Goal: Task Accomplishment & Management: Complete application form

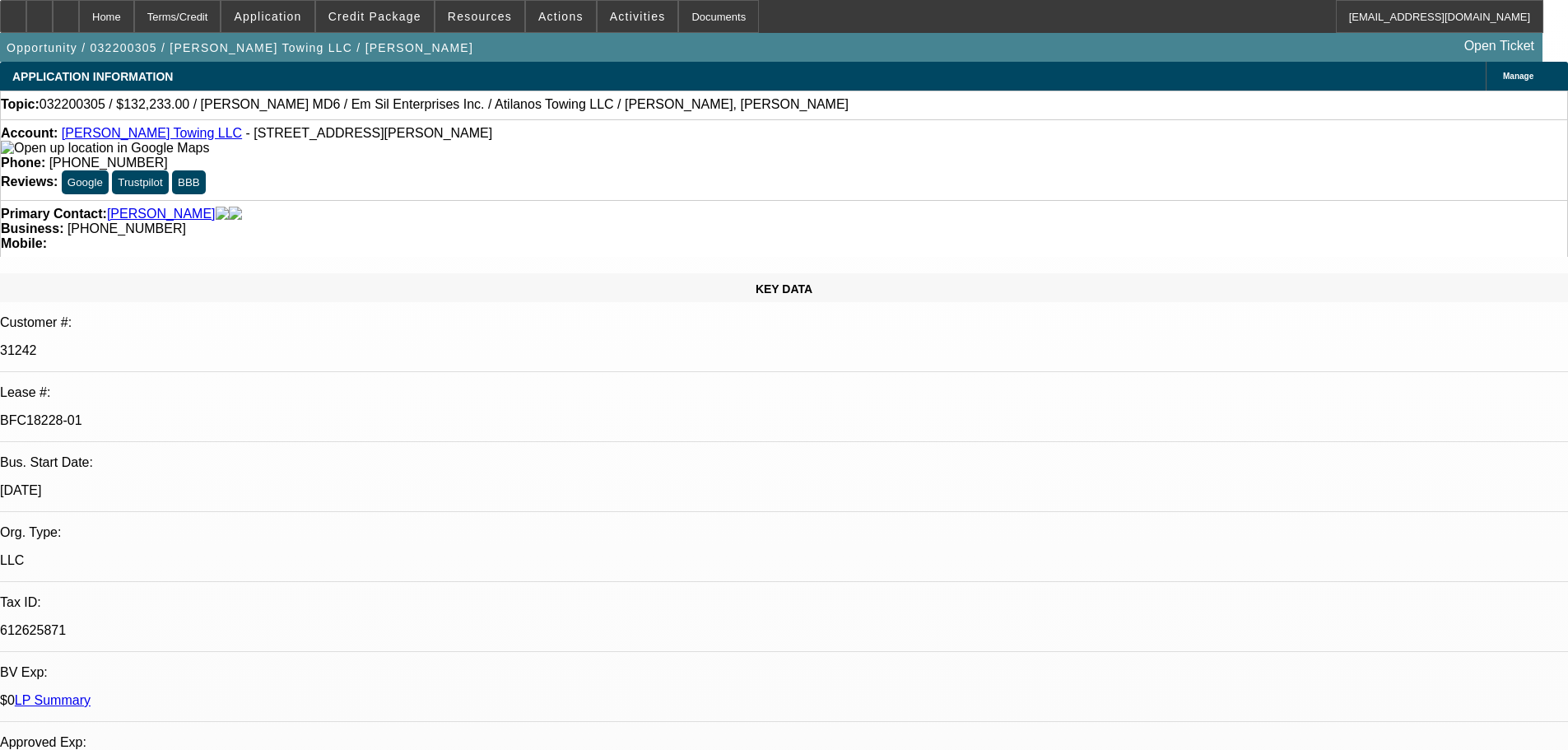
select select "0"
select select "0.1"
select select "0"
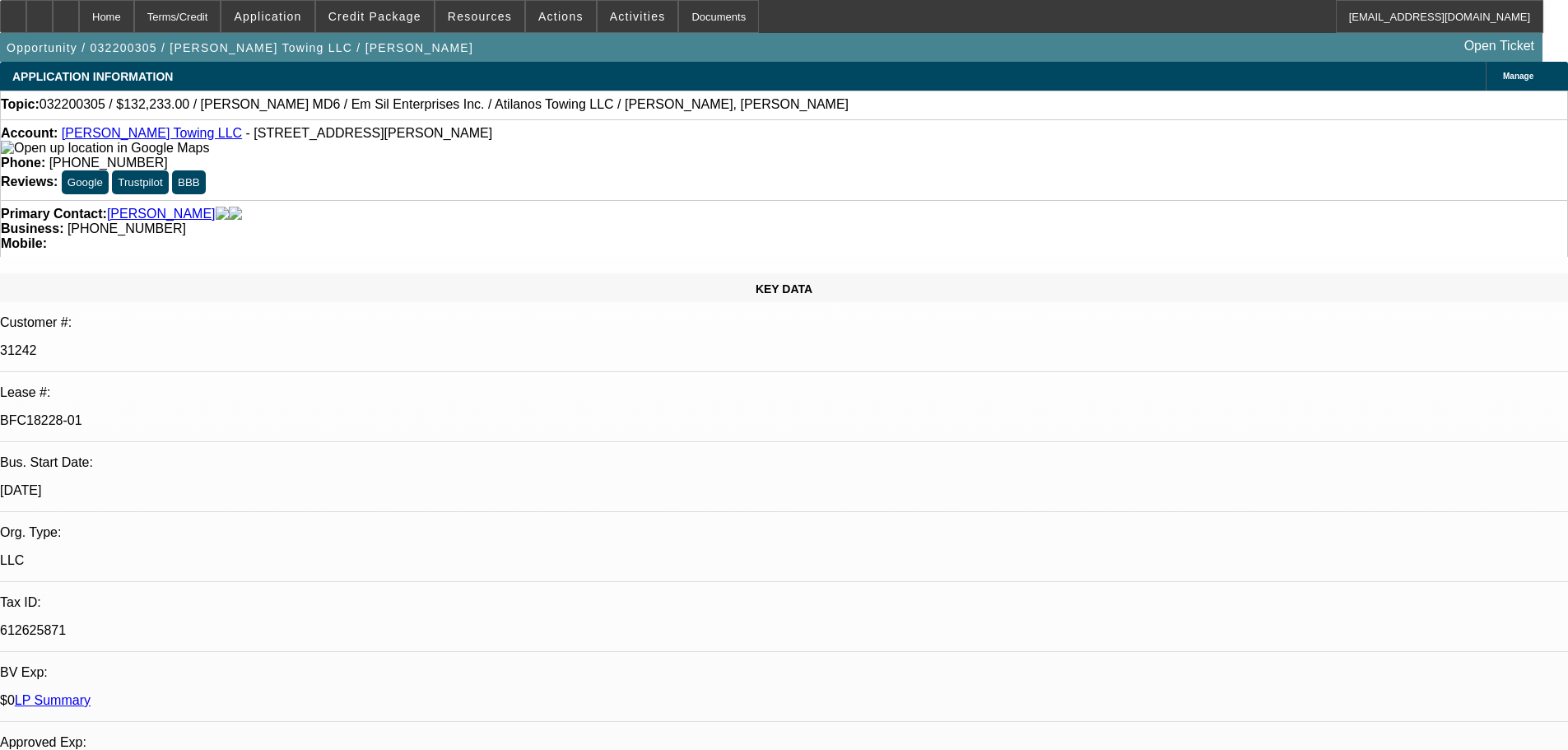
select select "0.1"
select select "0"
select select "0.1"
select select "0"
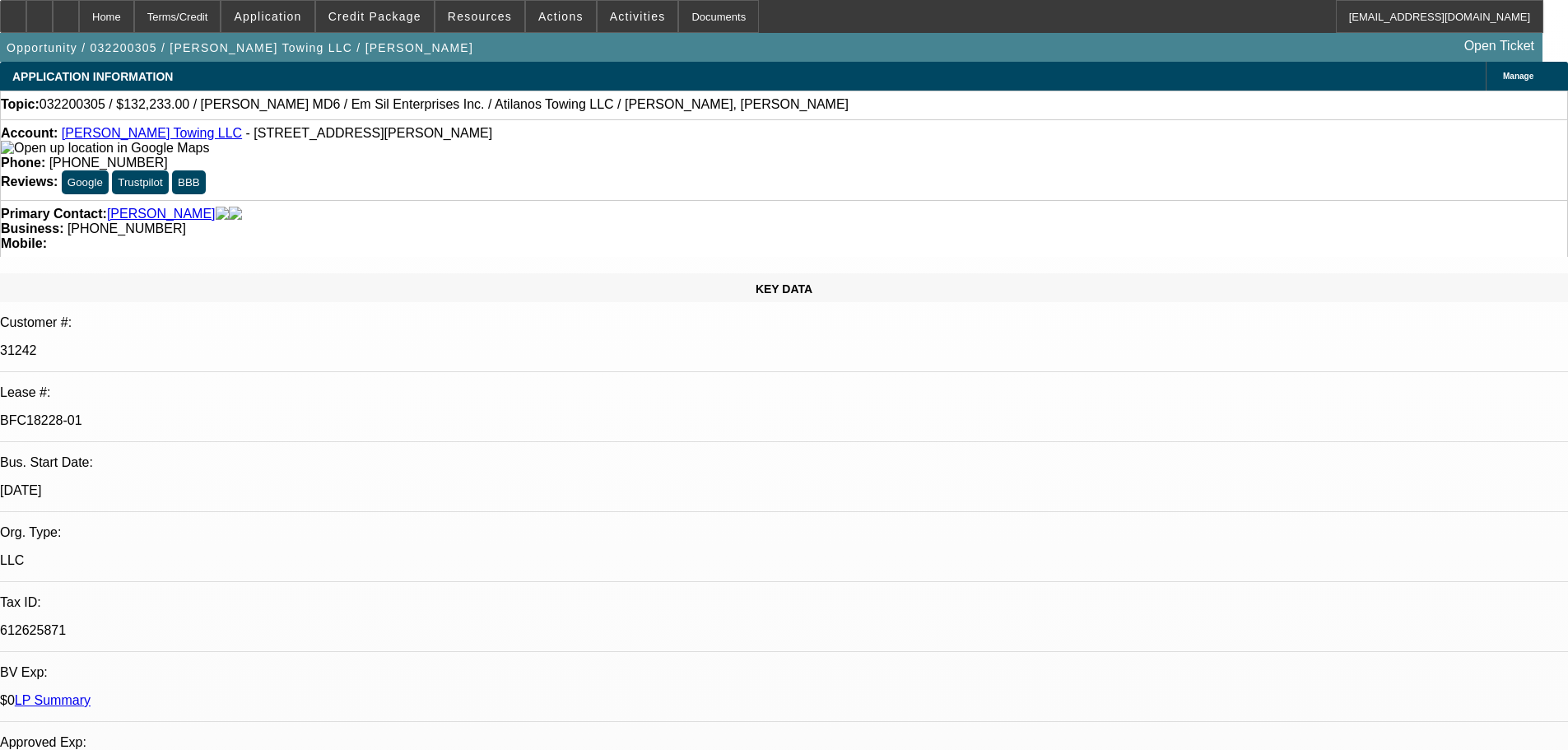
select select "0"
select select "0.1"
select select "1"
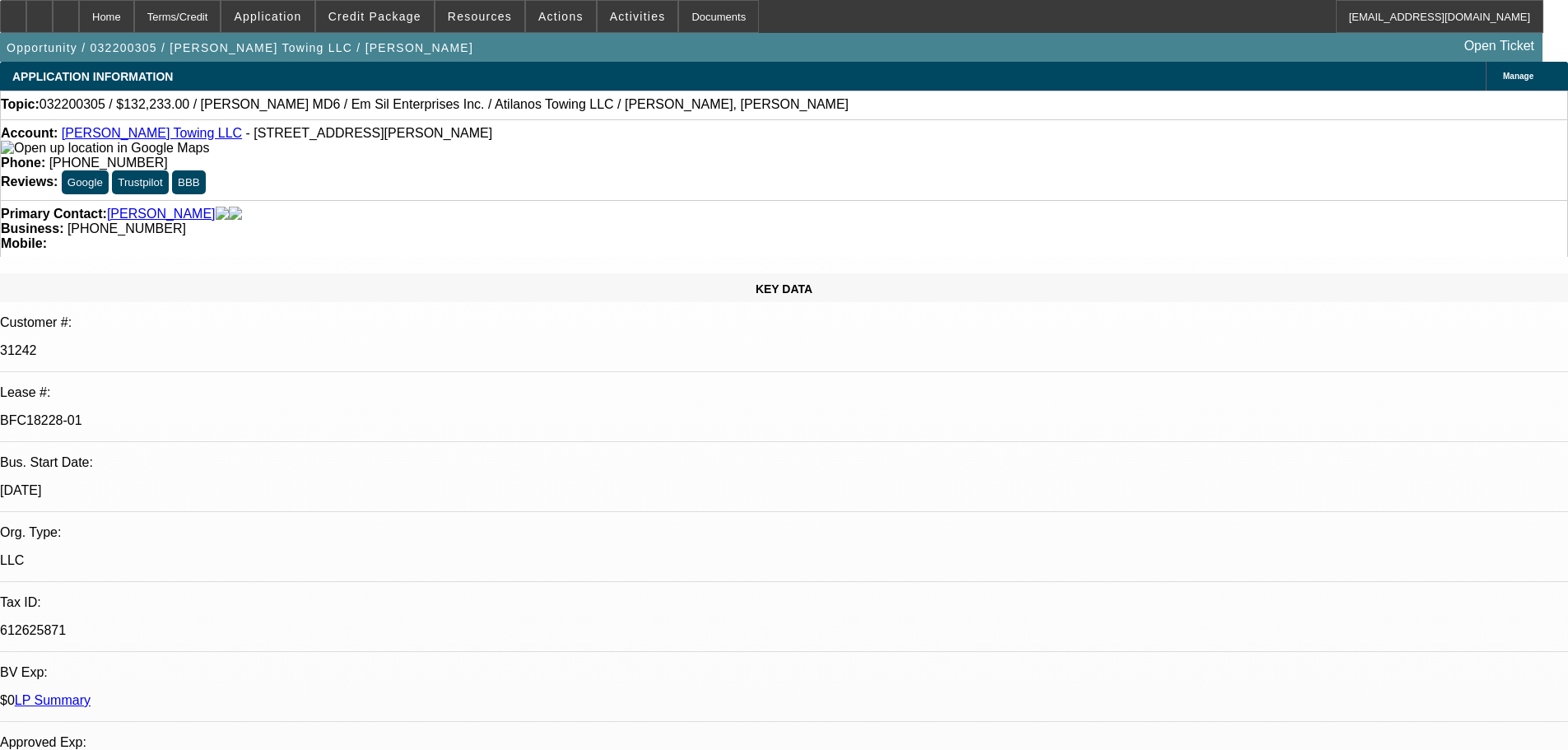
select select "1"
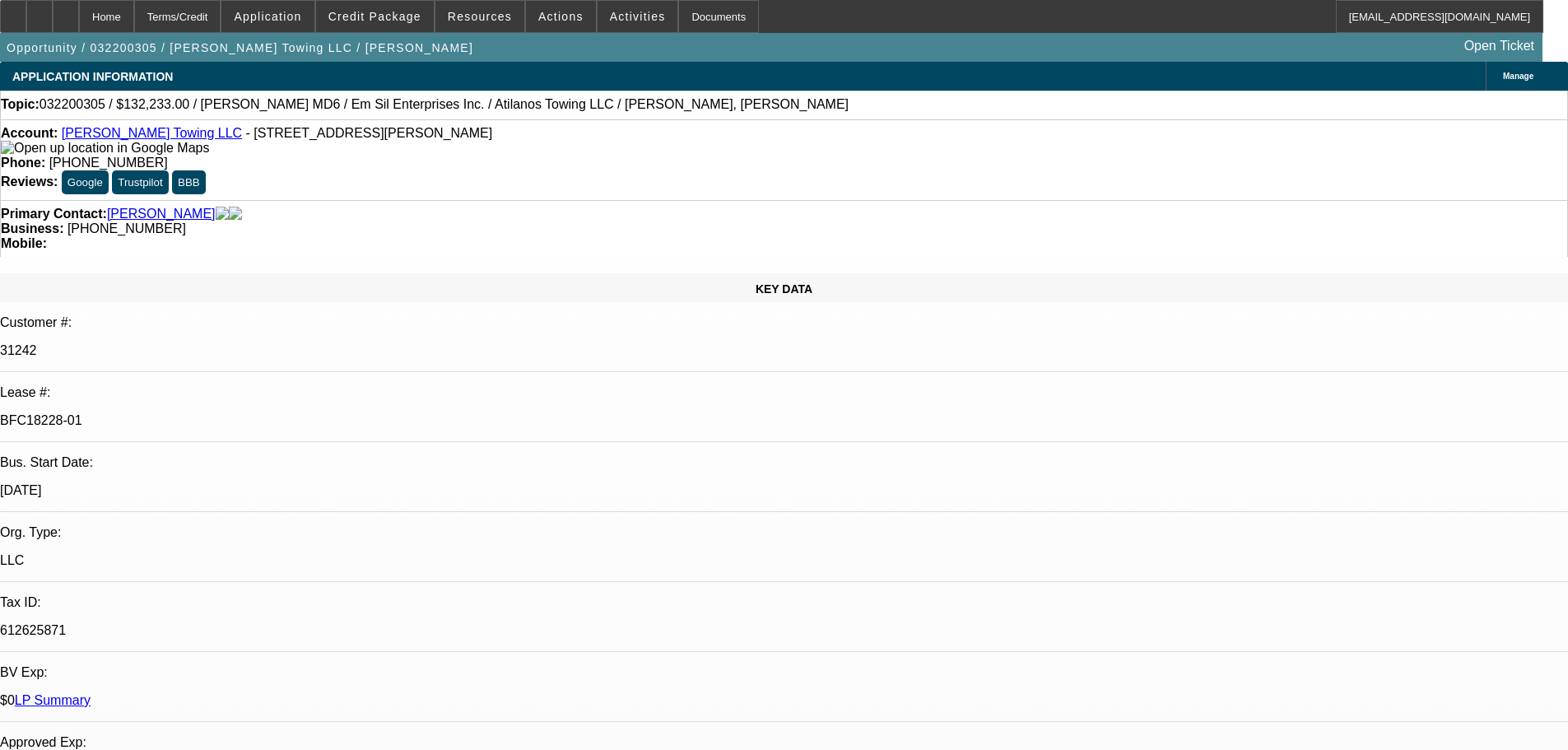
select select "4"
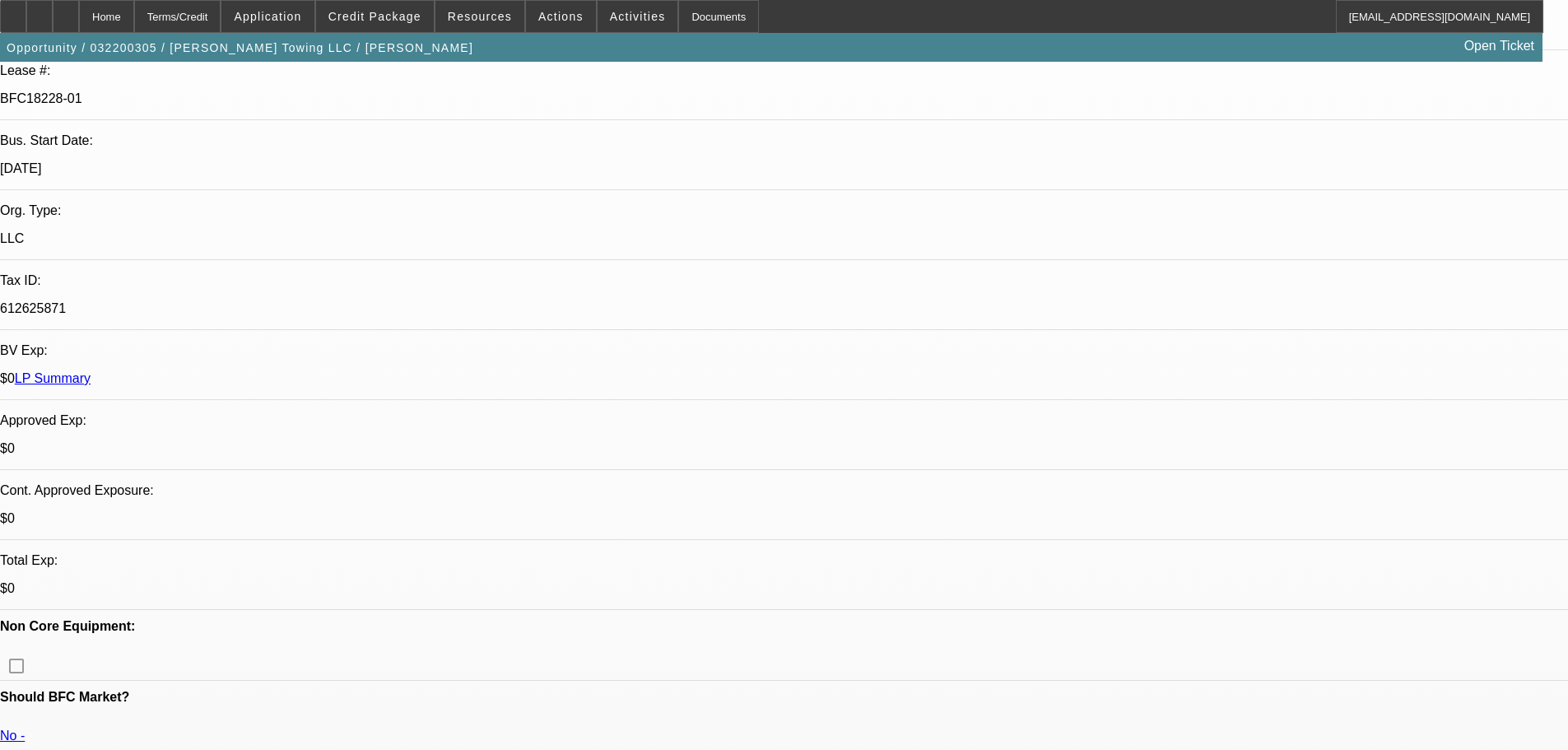
scroll to position [330, 0]
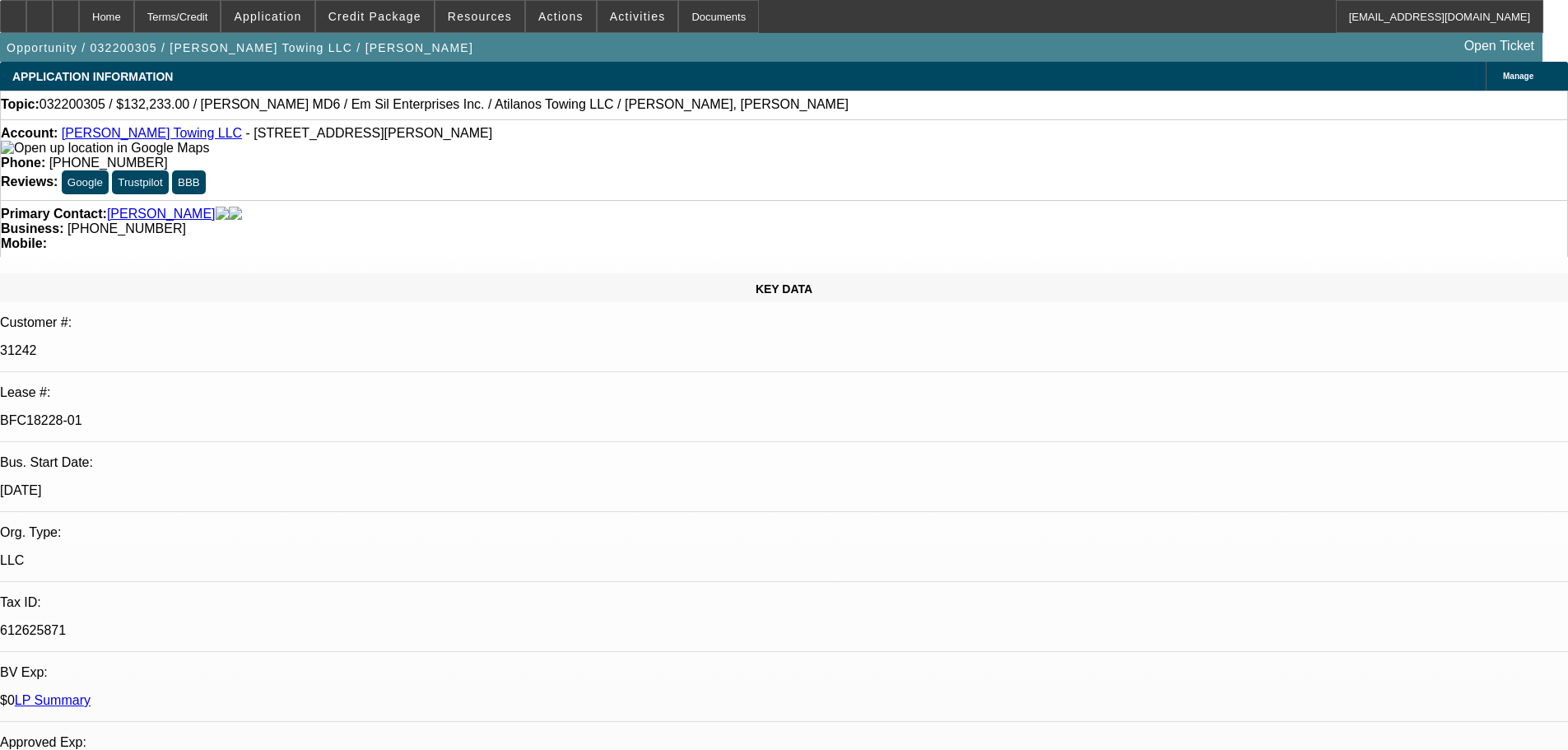
select select "0"
select select "0.1"
select select "0"
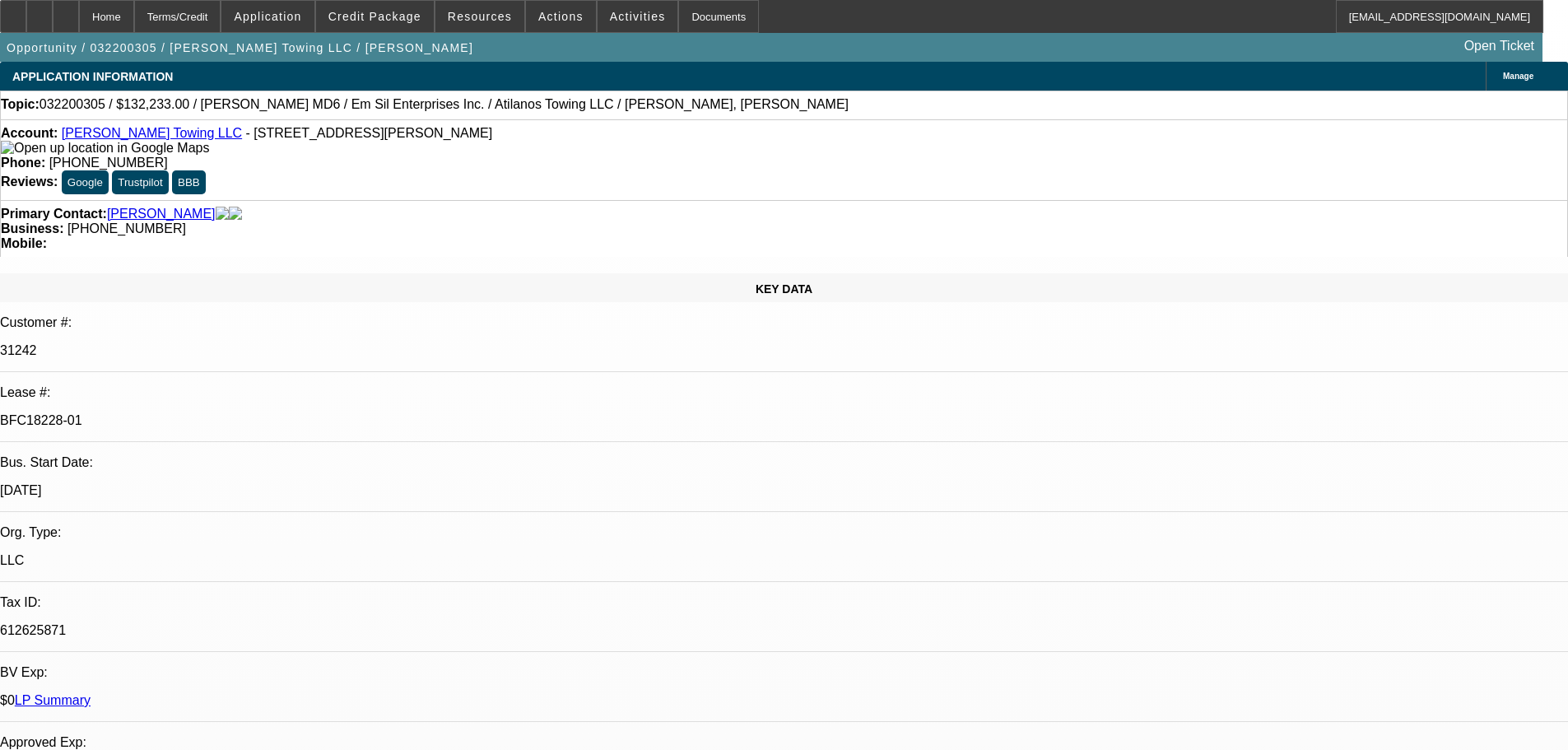
select select "0.1"
select select "0"
select select "0.1"
select select "0"
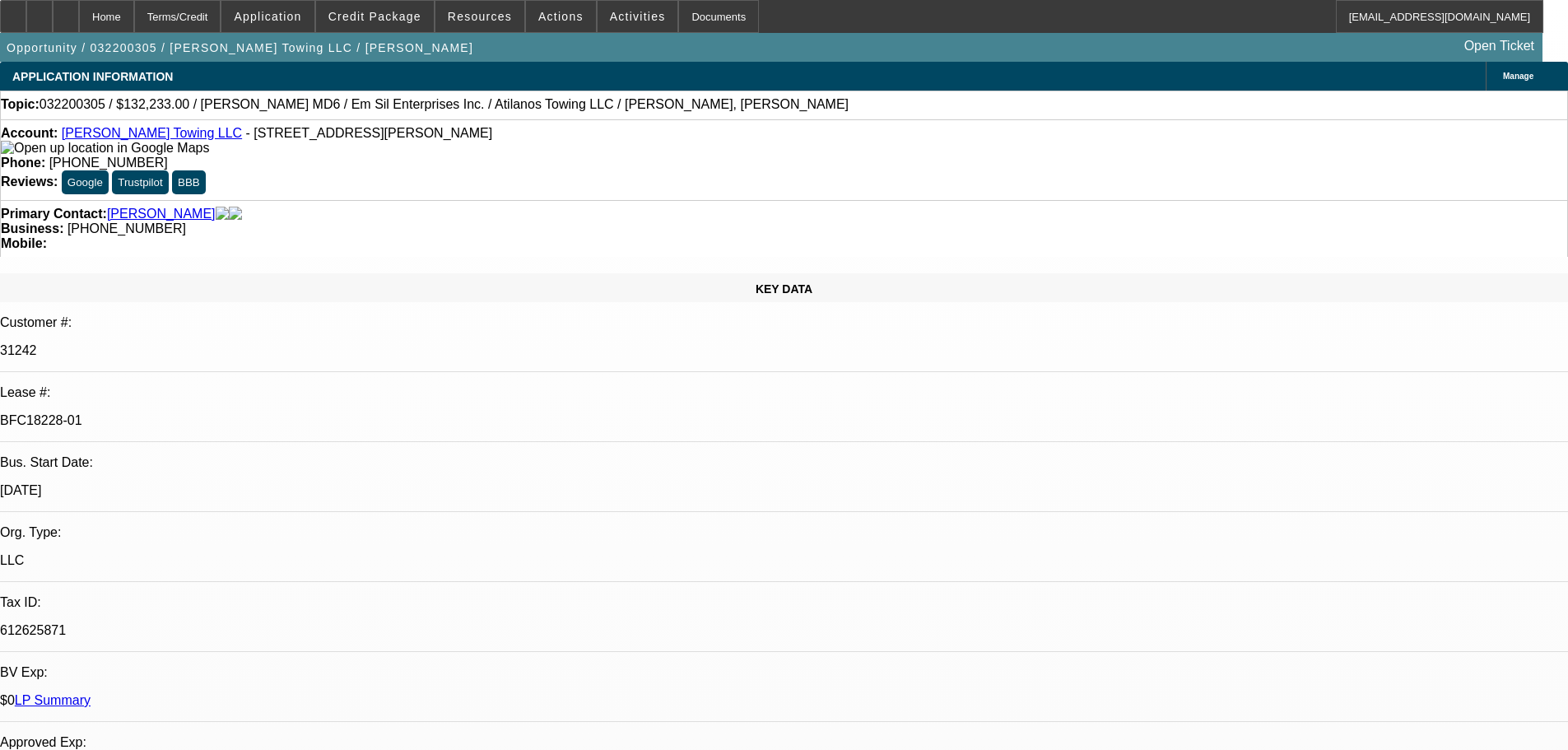
select select "0"
select select "0.1"
select select "1"
select select "4"
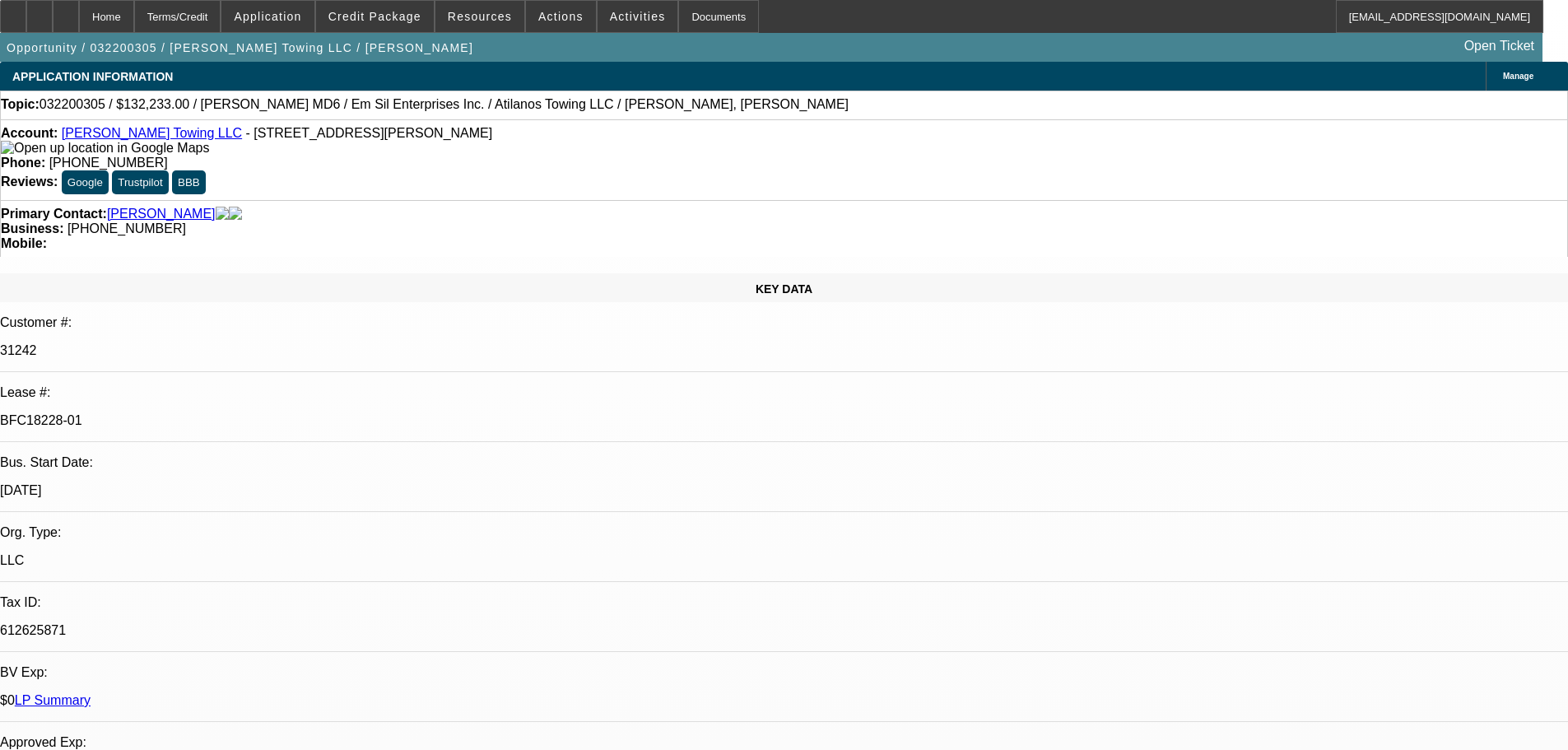
select select "1"
select select "4"
select select "1"
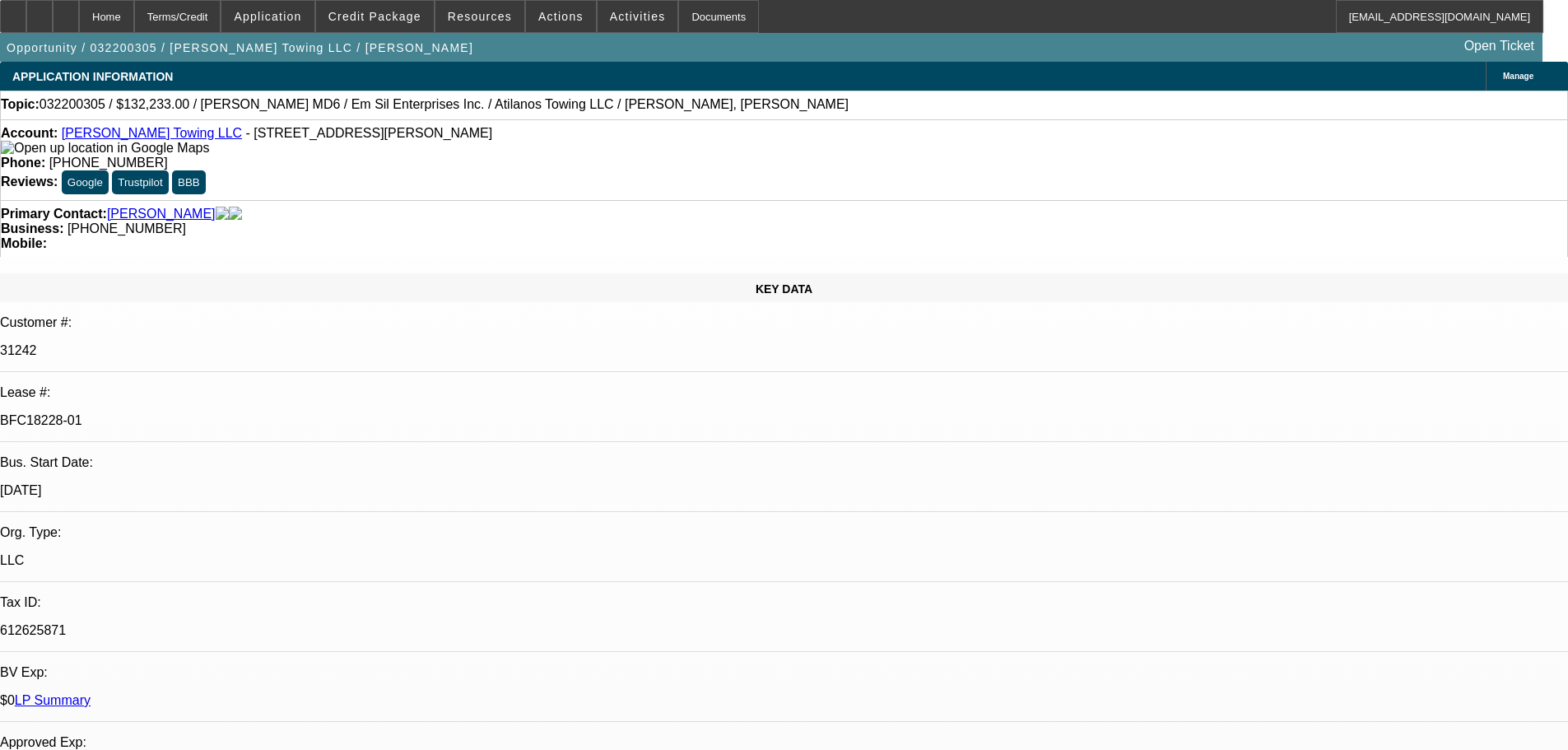
select select "4"
select select "1"
select select "4"
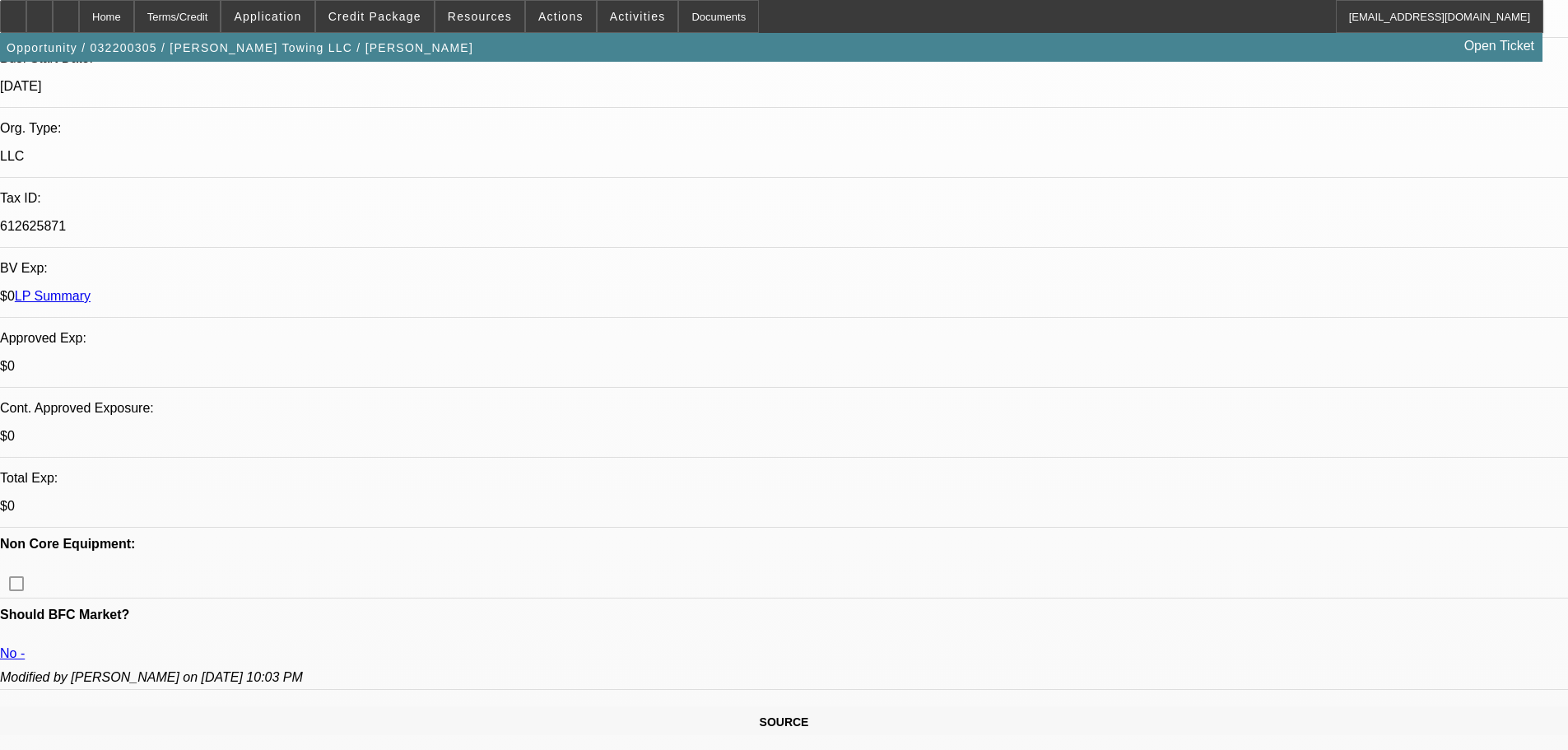
scroll to position [494, 0]
